Goal: Transaction & Acquisition: Download file/media

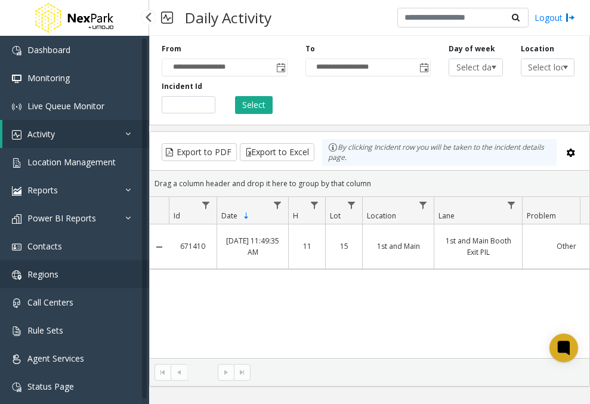
scroll to position [2, 0]
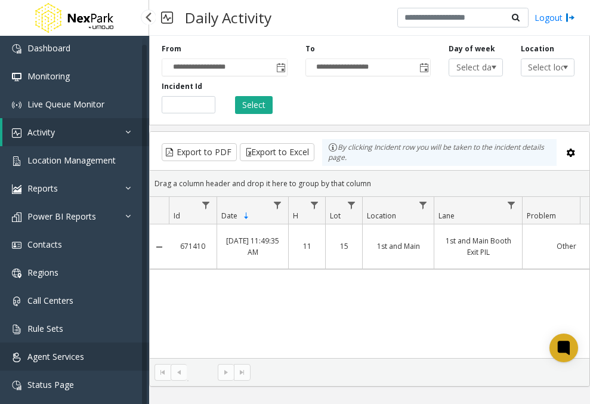
click at [92, 361] on link "Agent Services" at bounding box center [74, 356] width 149 height 28
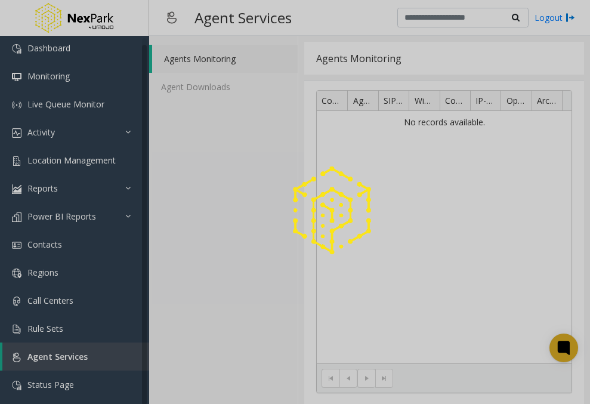
click at [209, 84] on div at bounding box center [295, 202] width 590 height 404
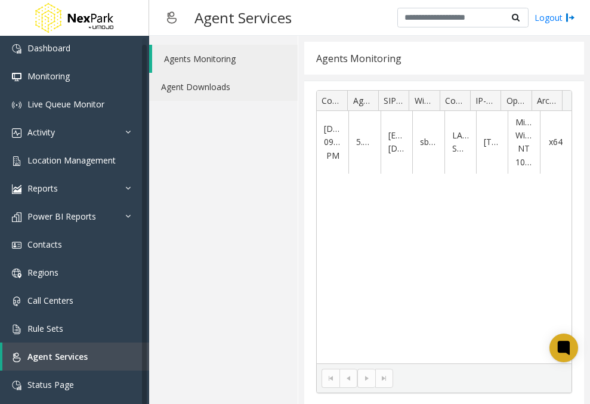
click at [209, 78] on link "Agent Downloads" at bounding box center [223, 87] width 148 height 28
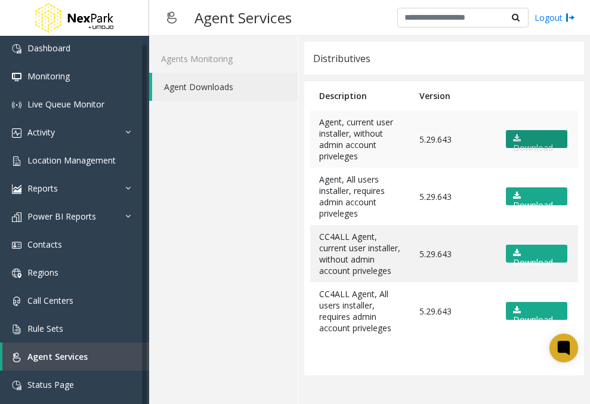
click at [512, 143] on link "Download" at bounding box center [536, 139] width 61 height 18
click at [521, 135] on link "Download" at bounding box center [536, 139] width 61 height 18
